Goal: Task Accomplishment & Management: Use online tool/utility

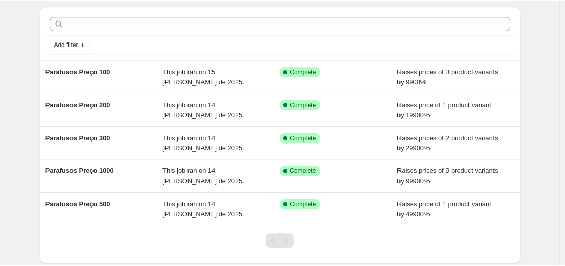
scroll to position [51, 0]
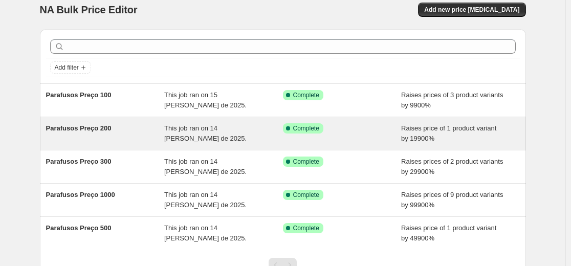
scroll to position [95, 0]
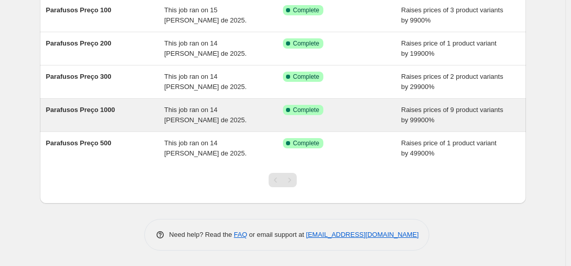
click at [178, 119] on span "This job ran on 14 [PERSON_NAME] de 2025." at bounding box center [205, 115] width 82 height 18
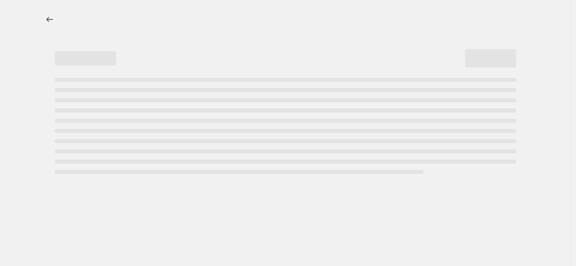
select select "percentage"
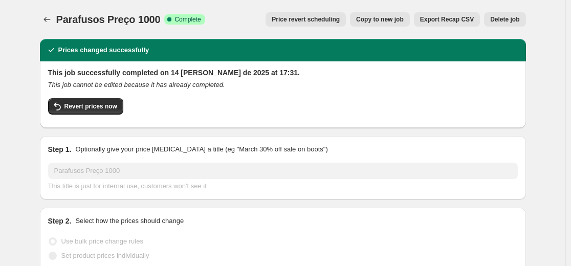
select select "collection"
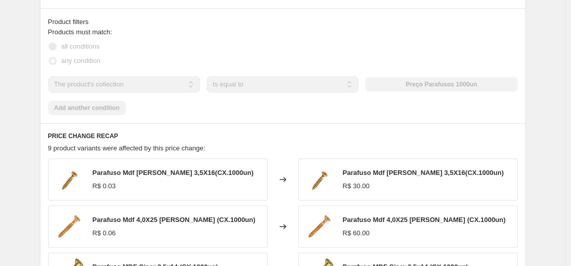
scroll to position [716, 0]
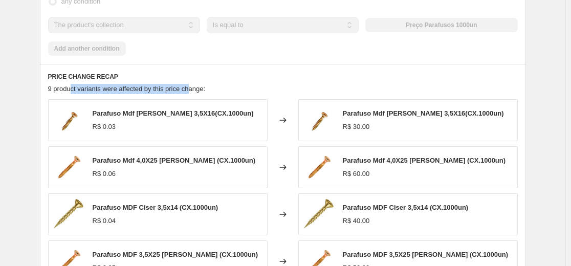
drag, startPoint x: 76, startPoint y: 82, endPoint x: 205, endPoint y: 84, distance: 129.4
click at [205, 84] on div "PRICE CHANGE RECAP 9 product variants were affected by this price change: Paraf…" at bounding box center [283, 212] width 486 height 296
click at [231, 84] on div "9 product variants were affected by this price change:" at bounding box center [282, 89] width 469 height 10
click at [398, 130] on div "R$ 30.00" at bounding box center [423, 127] width 161 height 10
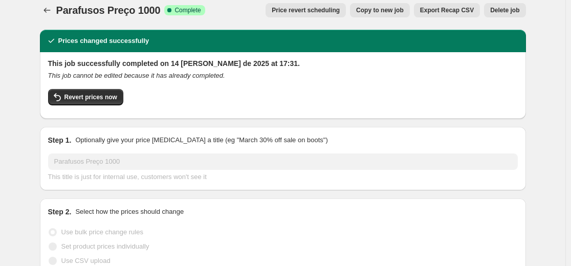
scroll to position [0, 0]
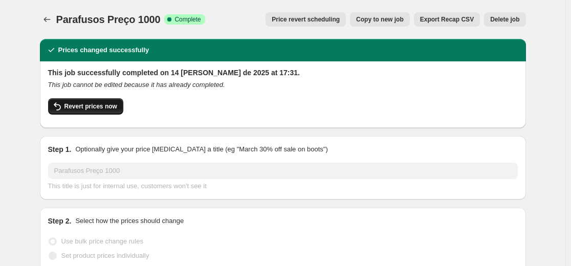
click at [99, 101] on button "Revert prices now" at bounding box center [85, 106] width 75 height 16
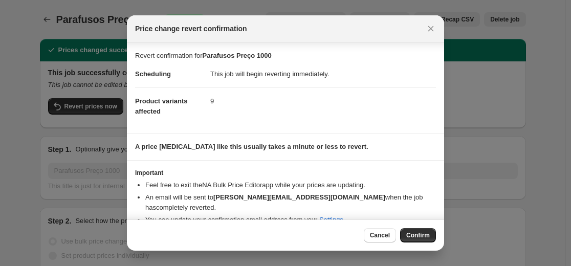
scroll to position [28, 0]
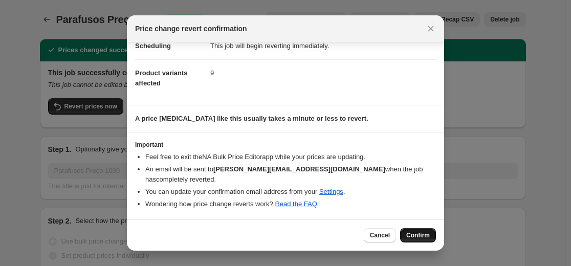
click at [419, 229] on button "Confirm" at bounding box center [418, 235] width 36 height 14
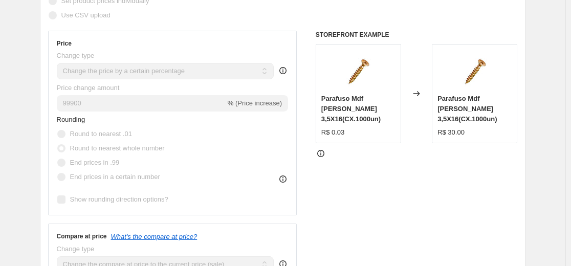
scroll to position [0, 0]
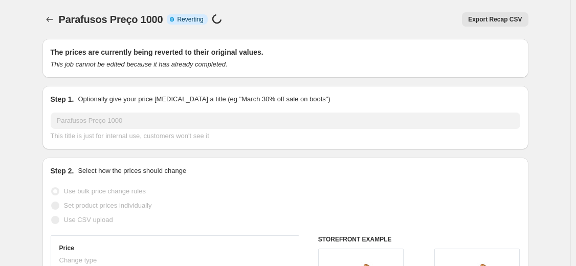
select select "percentage"
select select "collection"
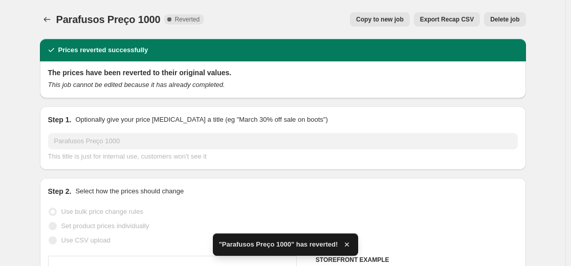
click at [347, 244] on icon "button" at bounding box center [346, 244] width 10 height 10
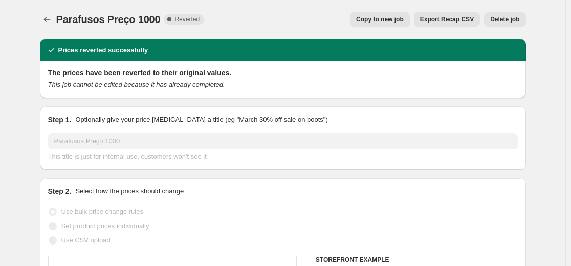
click at [377, 17] on span "Copy to new job" at bounding box center [380, 19] width 48 height 8
select select "percentage"
select select "collection"
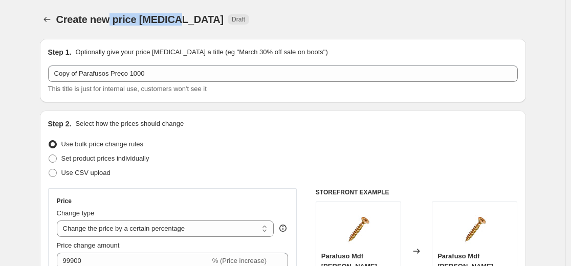
drag, startPoint x: 112, startPoint y: 19, endPoint x: 183, endPoint y: 20, distance: 71.1
click at [183, 20] on span "Create new price [MEDICAL_DATA]" at bounding box center [140, 19] width 168 height 11
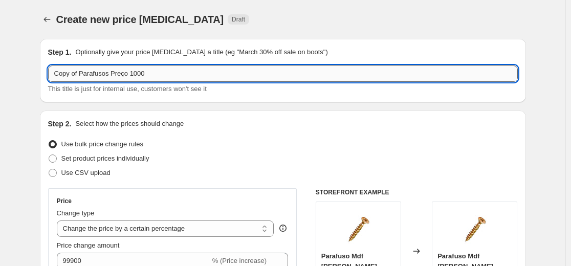
click at [175, 68] on input "Copy of Parafusos Preço 1000" at bounding box center [282, 73] width 469 height 16
click at [93, 73] on input "Copy of Parafusos Preço 1000" at bounding box center [282, 73] width 469 height 16
click at [60, 73] on input "Copy of Parafusos Preço 1000" at bounding box center [282, 73] width 469 height 16
click at [63, 73] on input "Copy of Parafusos Preço 1000" at bounding box center [282, 73] width 469 height 16
drag, startPoint x: 82, startPoint y: 75, endPoint x: 3, endPoint y: 69, distance: 80.0
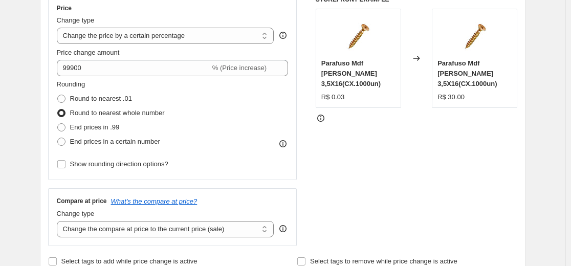
scroll to position [204, 0]
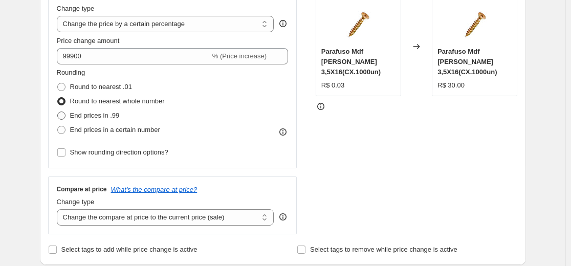
type input "(teste)Parafusos Preço 1000"
click at [108, 115] on span "End prices in .99" at bounding box center [95, 115] width 50 height 8
click at [58, 112] on input "End prices in .99" at bounding box center [57, 111] width 1 height 1
radio input "true"
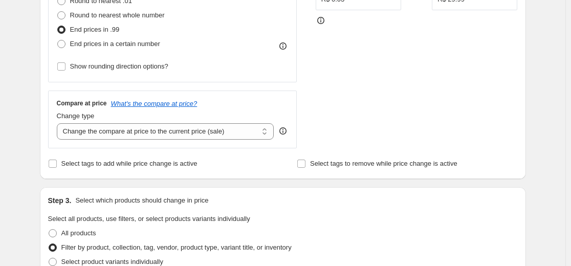
scroll to position [307, 0]
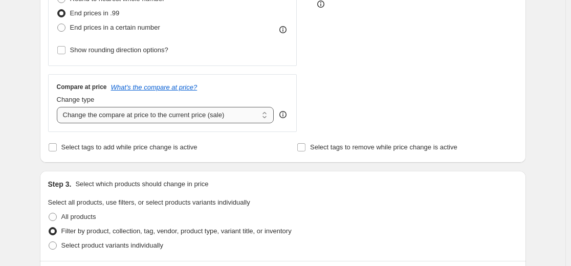
click at [107, 108] on select "Change the compare at price to the current price (sale) Change the compare at p…" at bounding box center [165, 115] width 217 height 16
select select "no_change"
click at [59, 107] on select "Change the compare at price to the current price (sale) Change the compare at p…" at bounding box center [165, 115] width 217 height 16
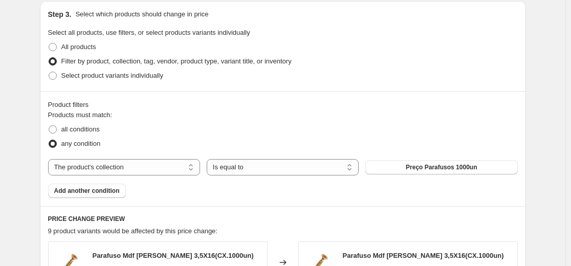
scroll to position [460, 0]
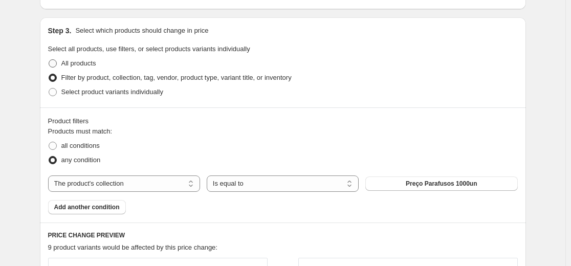
click at [57, 64] on span at bounding box center [53, 63] width 8 height 8
click at [49, 60] on input "All products" at bounding box center [49, 59] width 1 height 1
radio input "true"
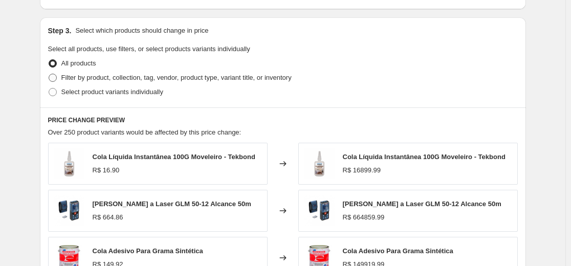
click at [62, 77] on label "Filter by product, collection, tag, vendor, product type, variant title, or inv…" at bounding box center [169, 78] width 243 height 14
click at [49, 74] on input "Filter by product, collection, tag, vendor, product type, variant title, or inv…" at bounding box center [49, 74] width 1 height 1
radio input "true"
select select "collection"
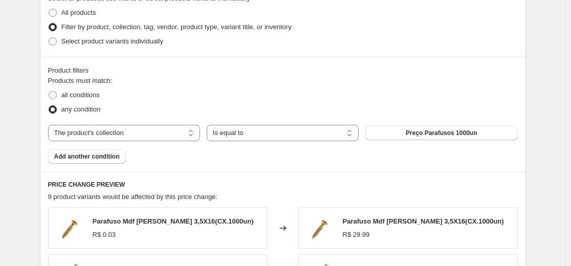
scroll to position [511, 0]
click at [76, 94] on span "all conditions" at bounding box center [80, 94] width 38 height 8
click at [49, 91] on input "all conditions" at bounding box center [49, 90] width 1 height 1
radio input "true"
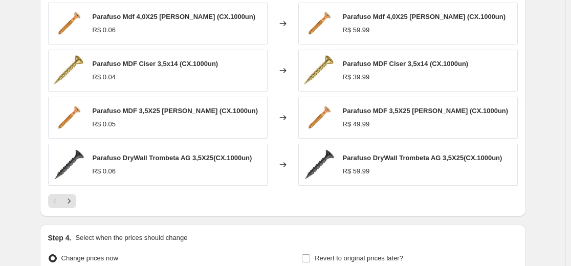
scroll to position [871, 0]
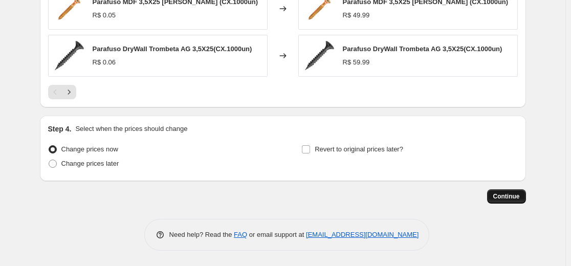
click at [519, 196] on span "Continue" at bounding box center [506, 196] width 27 height 8
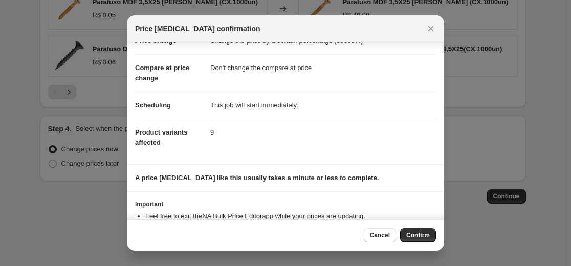
scroll to position [70, 0]
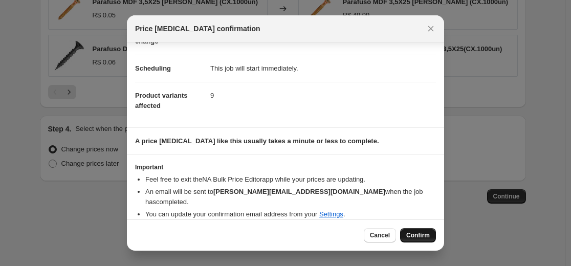
click at [424, 232] on span "Confirm" at bounding box center [418, 235] width 24 height 8
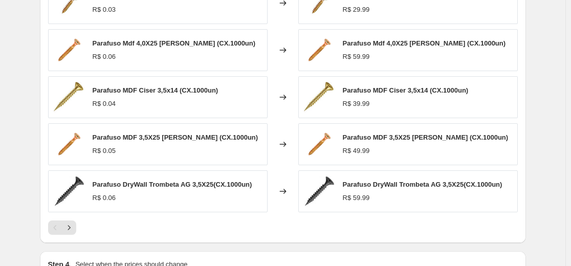
scroll to position [667, 0]
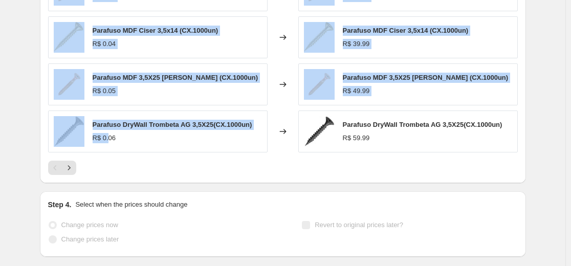
drag, startPoint x: 96, startPoint y: 129, endPoint x: 117, endPoint y: 134, distance: 21.2
click at [112, 139] on div "Parafuso Mdf [PERSON_NAME] 3,5X16(CX.1000un) R$ 0.03 Changed to Parafuso Mdf [P…" at bounding box center [282, 37] width 469 height 230
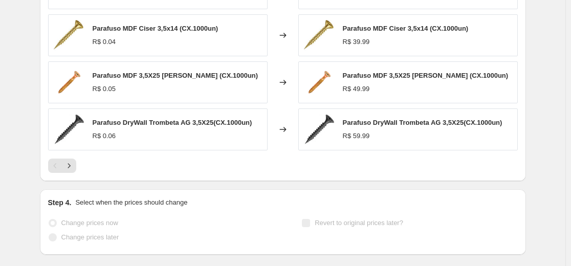
click at [487, 154] on div "Parafuso Mdf [PERSON_NAME] 3,5X16(CX.1000un) R$ 0.03 Changed to Parafuso Mdf [P…" at bounding box center [282, 46] width 469 height 253
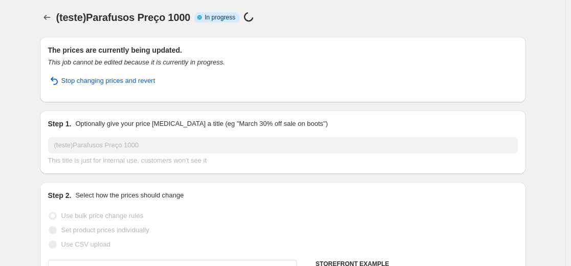
scroll to position [0, 0]
